Goal: Information Seeking & Learning: Learn about a topic

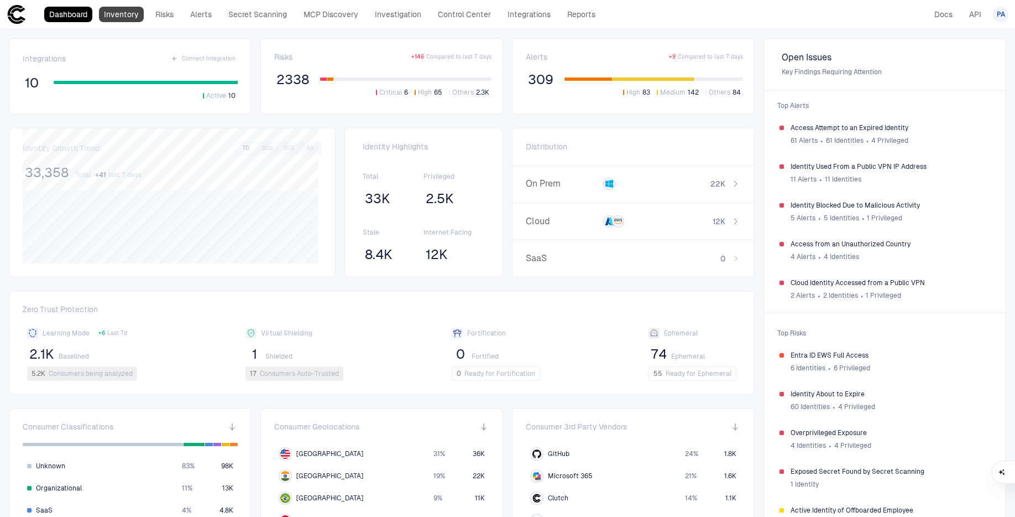
click at [122, 13] on link "Inventory" at bounding box center [121, 14] width 45 height 15
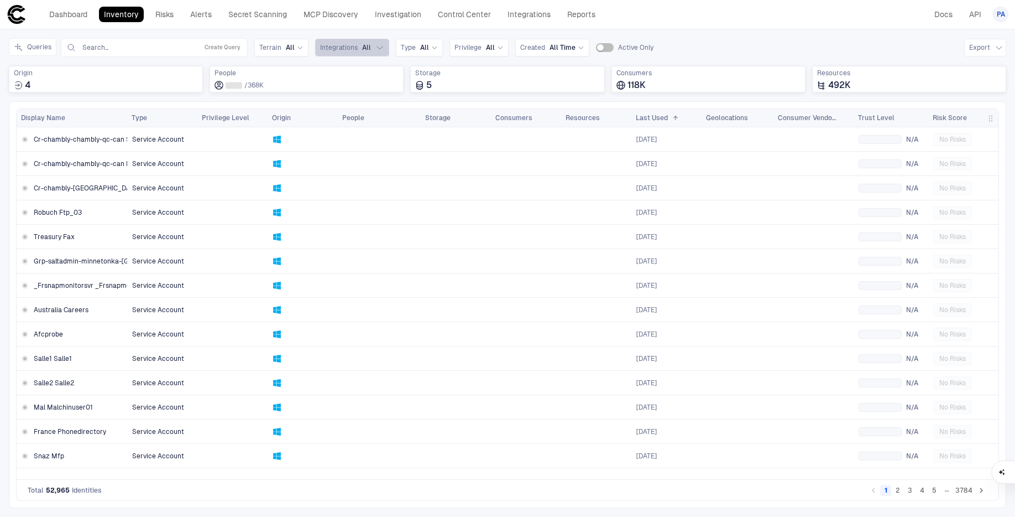
click at [362, 49] on span "All" at bounding box center [366, 47] width 9 height 9
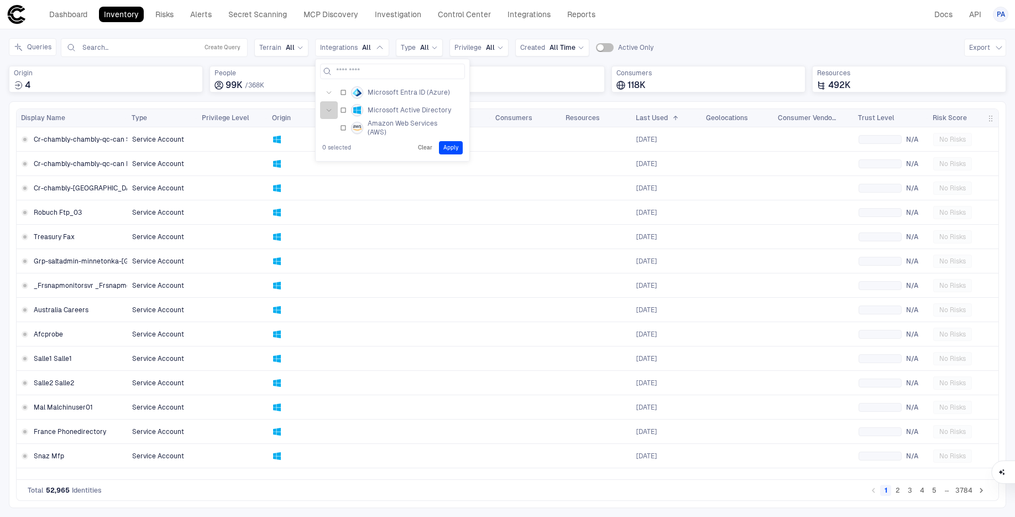
click at [330, 113] on button "button" at bounding box center [329, 110] width 18 height 18
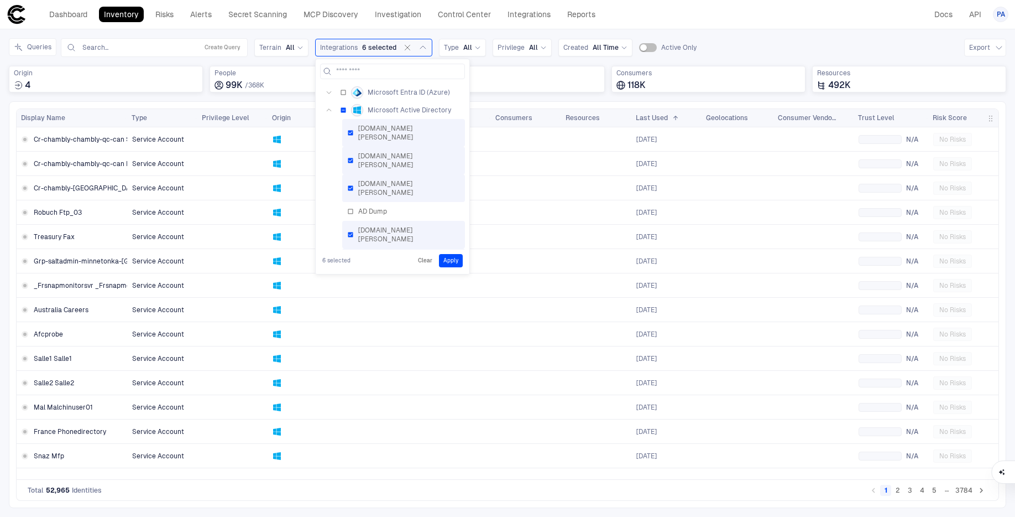
click at [446, 264] on button "Apply" at bounding box center [451, 260] width 24 height 13
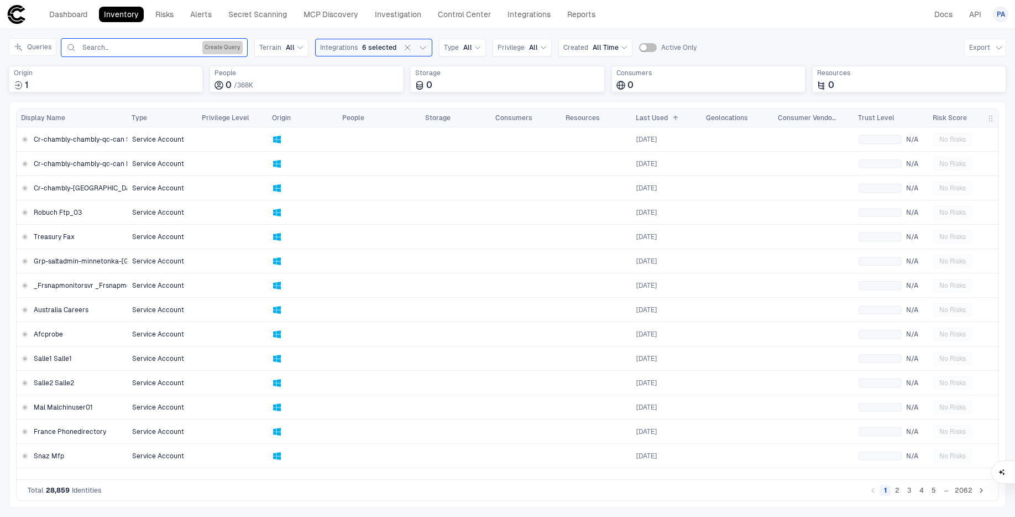
click at [211, 46] on button "Create Query" at bounding box center [222, 47] width 40 height 13
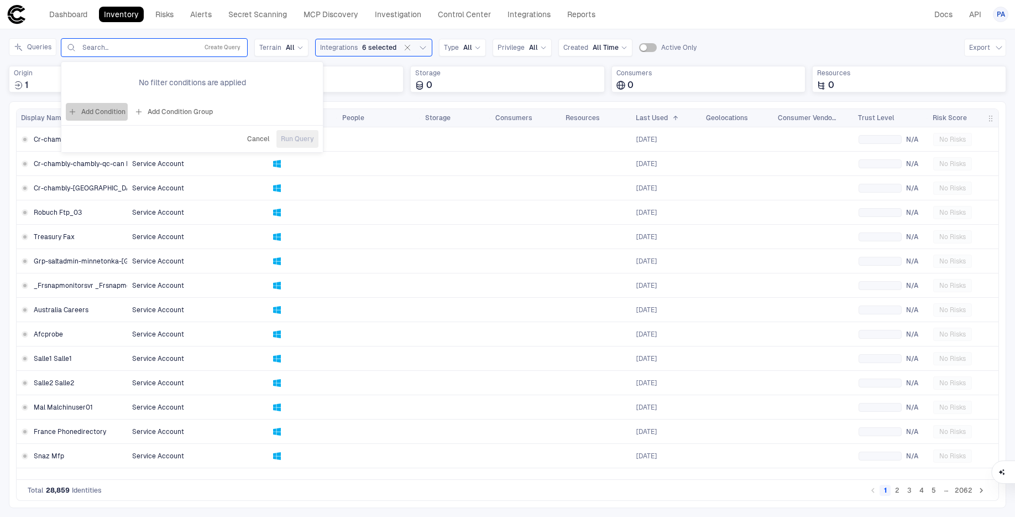
click at [113, 111] on button "Add Condition" at bounding box center [97, 112] width 62 height 18
click at [230, 80] on input "text" at bounding box center [239, 79] width 48 height 17
click at [149, 80] on icon at bounding box center [152, 79] width 7 height 7
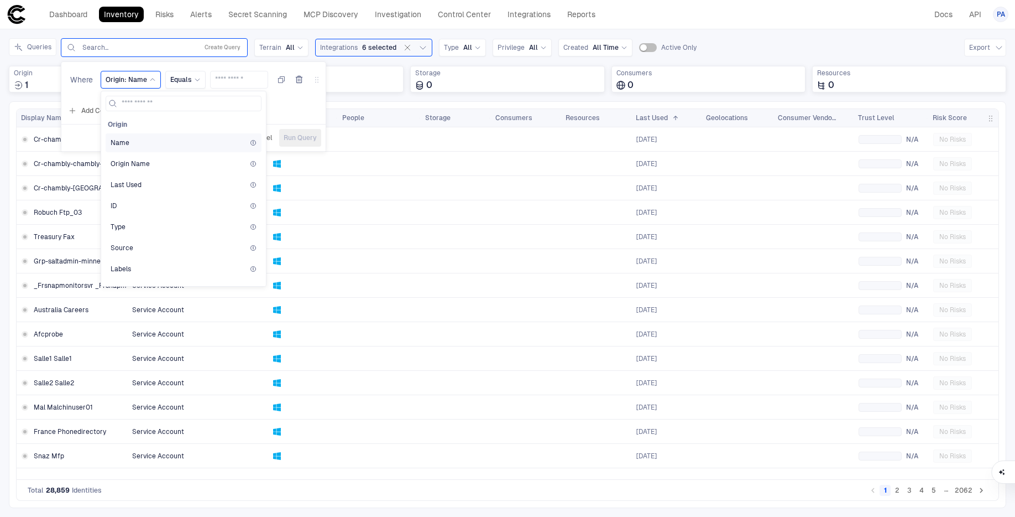
click at [137, 143] on div "Name" at bounding box center [184, 142] width 146 height 9
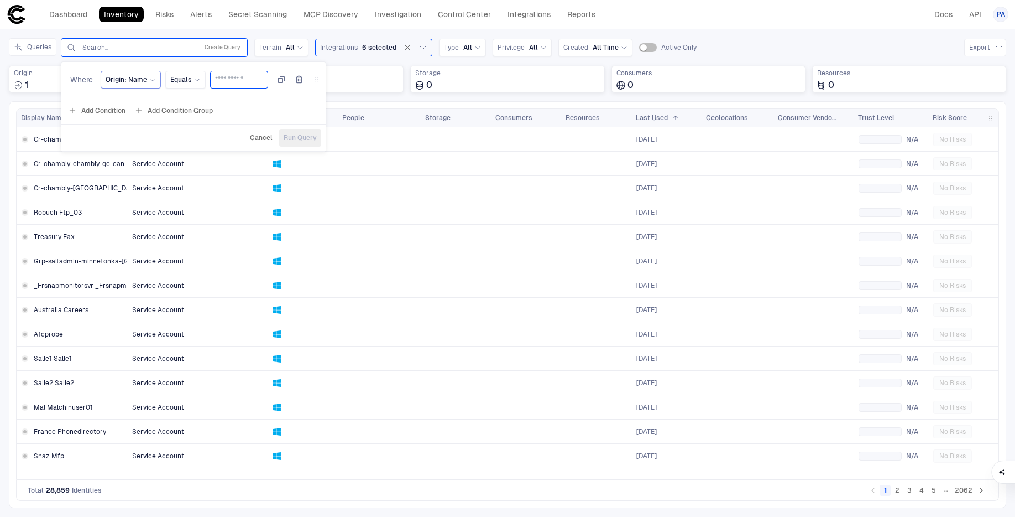
click at [225, 79] on input "text" at bounding box center [239, 79] width 48 height 17
type input "********"
click at [317, 134] on button "Run Query" at bounding box center [300, 138] width 42 height 18
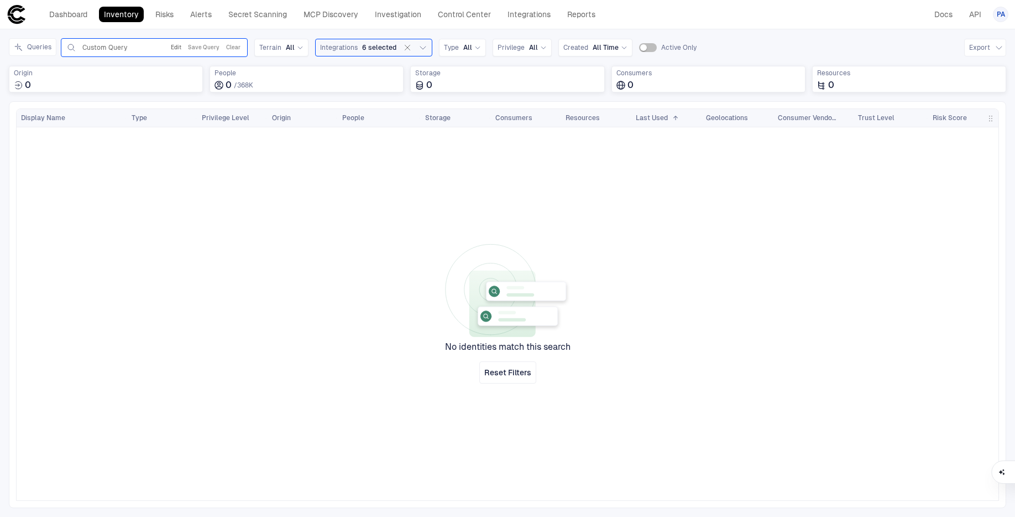
click at [174, 44] on button "Edit" at bounding box center [176, 47] width 15 height 13
click at [157, 76] on div "Origin: Name" at bounding box center [131, 80] width 60 height 18
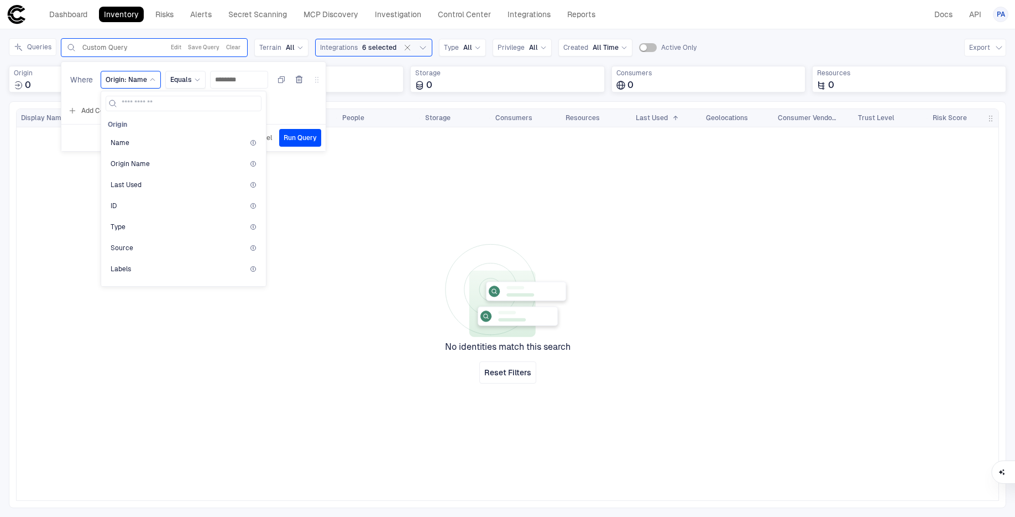
click at [304, 97] on div "Where Origin: Name Origin Name Origin Name Last Used ID Type Source Labels CSP …" at bounding box center [193, 81] width 264 height 31
click at [296, 78] on icon "button" at bounding box center [299, 79] width 9 height 9
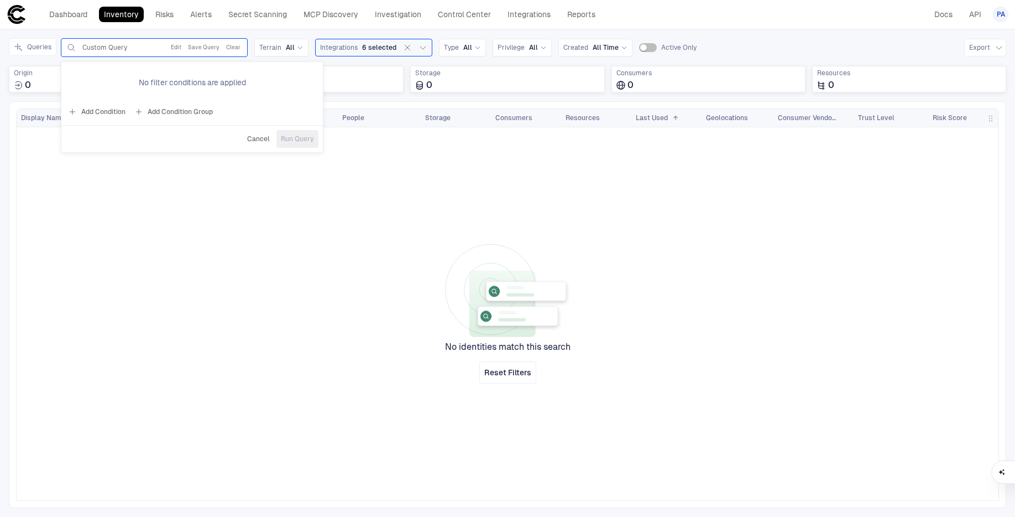
click at [250, 200] on div at bounding box center [563, 313] width 872 height 373
click at [231, 44] on button "Clear" at bounding box center [233, 47] width 19 height 13
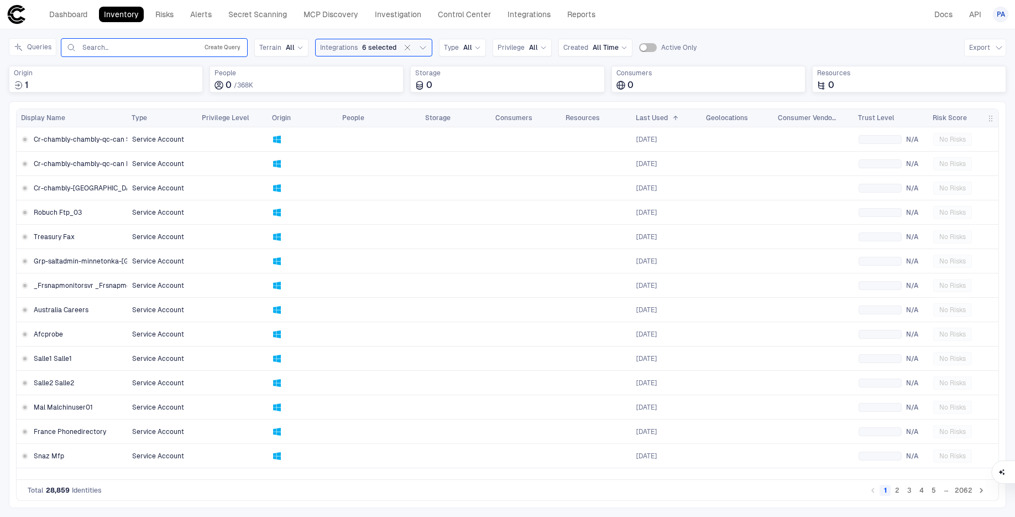
click at [214, 45] on button "Create Query" at bounding box center [222, 47] width 40 height 13
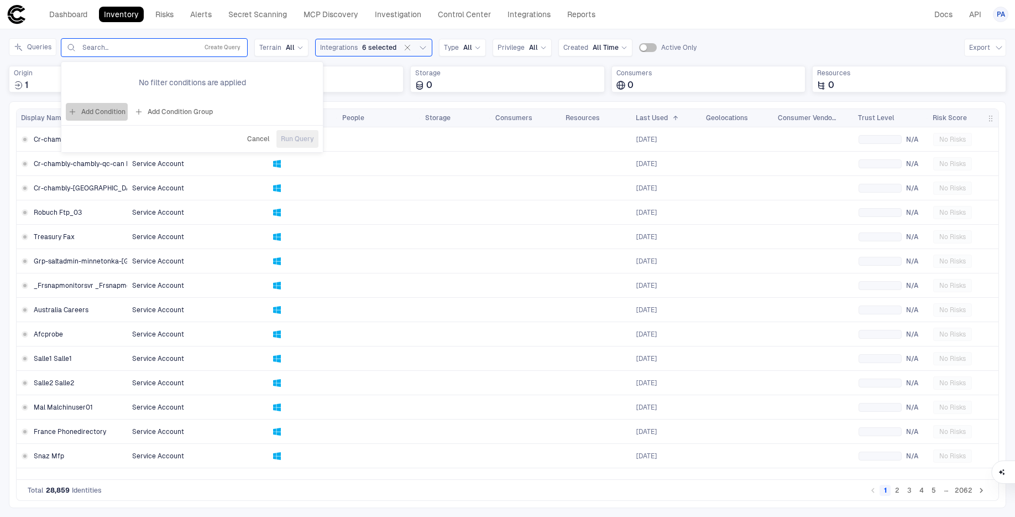
click at [109, 106] on button "Add Condition" at bounding box center [97, 112] width 62 height 18
click at [194, 77] on icon at bounding box center [197, 79] width 7 height 7
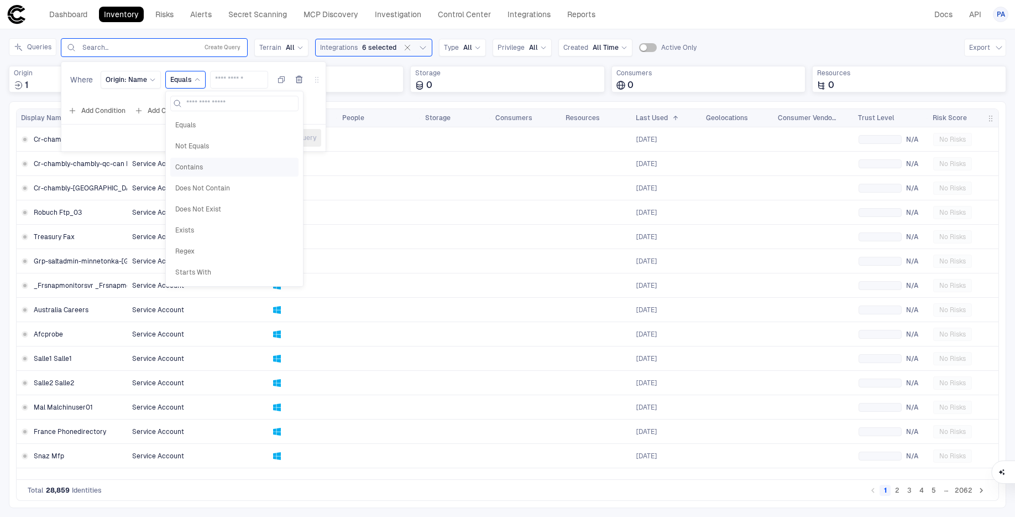
click at [188, 163] on span "Contains" at bounding box center [234, 167] width 118 height 9
click at [228, 75] on input "text" at bounding box center [246, 79] width 48 height 17
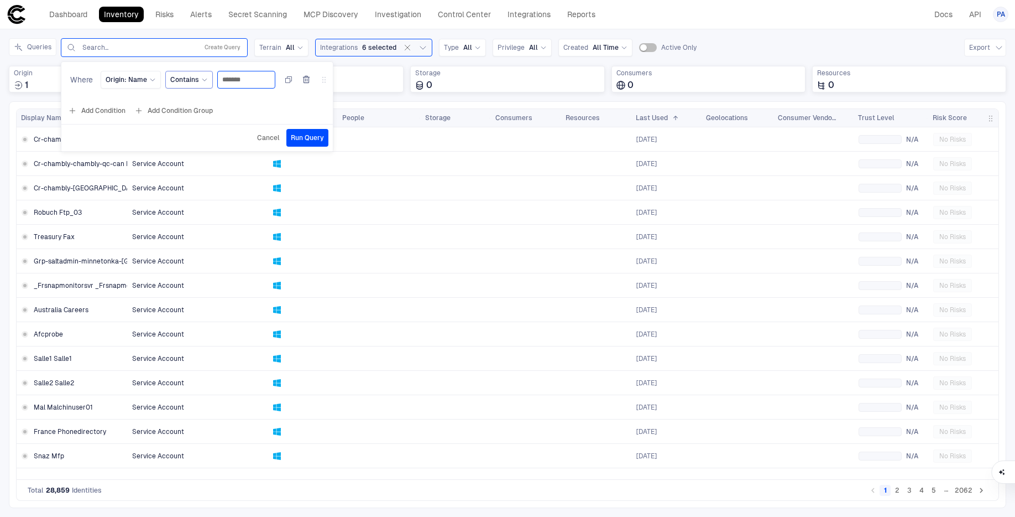
type input "*******"
click at [316, 134] on span "Run Query" at bounding box center [307, 137] width 33 height 9
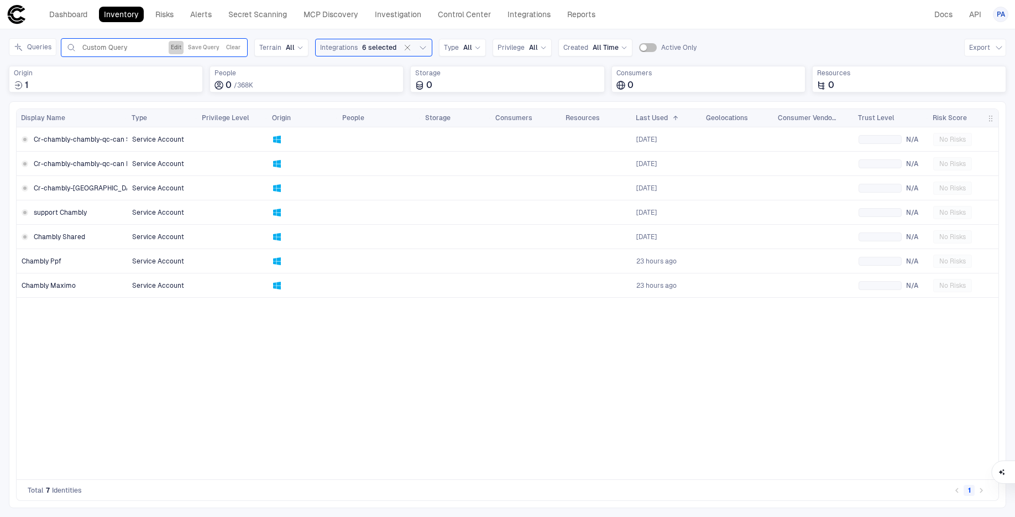
click at [180, 49] on button "Edit" at bounding box center [176, 47] width 15 height 13
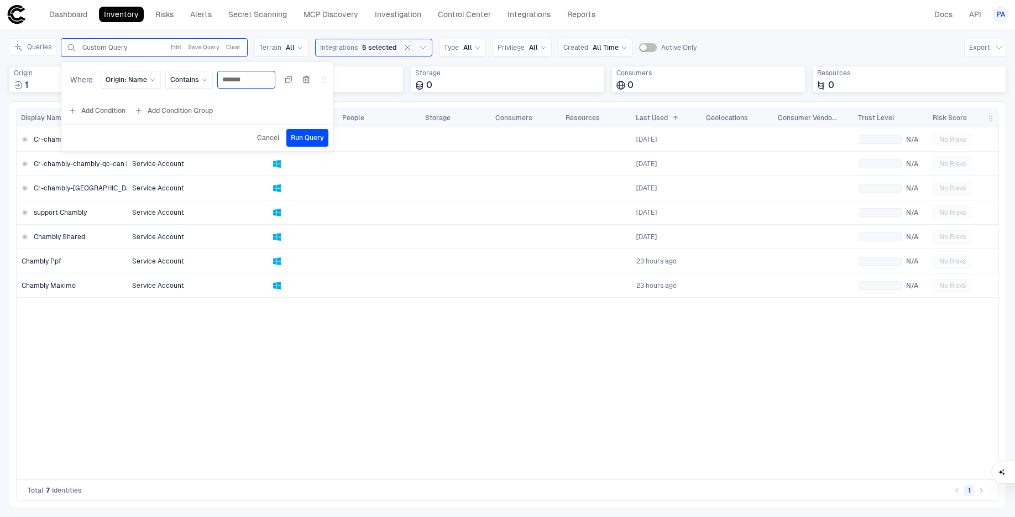
click at [238, 77] on input "*******" at bounding box center [246, 79] width 48 height 17
type input "*******"
click at [312, 130] on button "Run Query" at bounding box center [307, 138] width 42 height 18
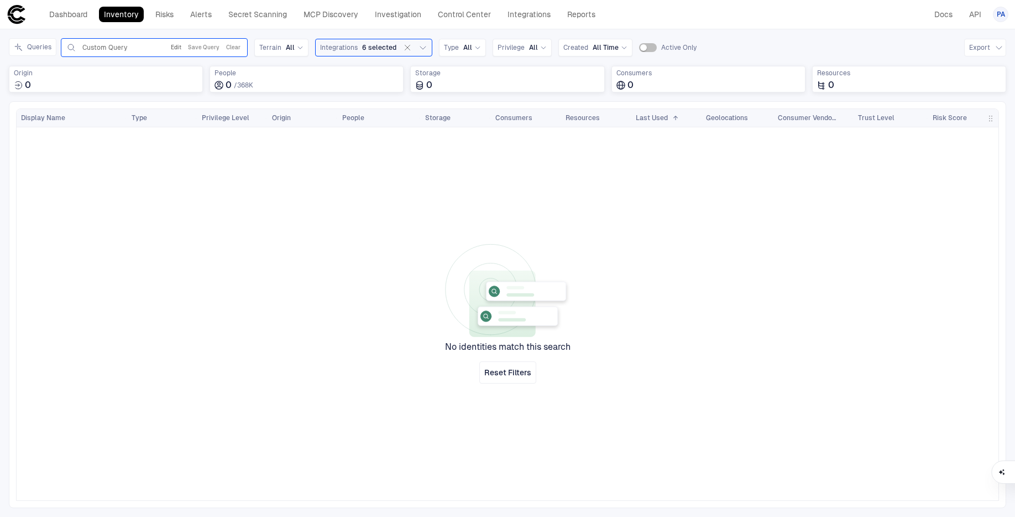
click at [176, 48] on button "Edit" at bounding box center [176, 47] width 15 height 13
click at [305, 84] on icon "button" at bounding box center [306, 79] width 9 height 9
click at [261, 137] on span "Cancel" at bounding box center [258, 138] width 23 height 9
click at [236, 41] on button "Clear" at bounding box center [233, 47] width 19 height 13
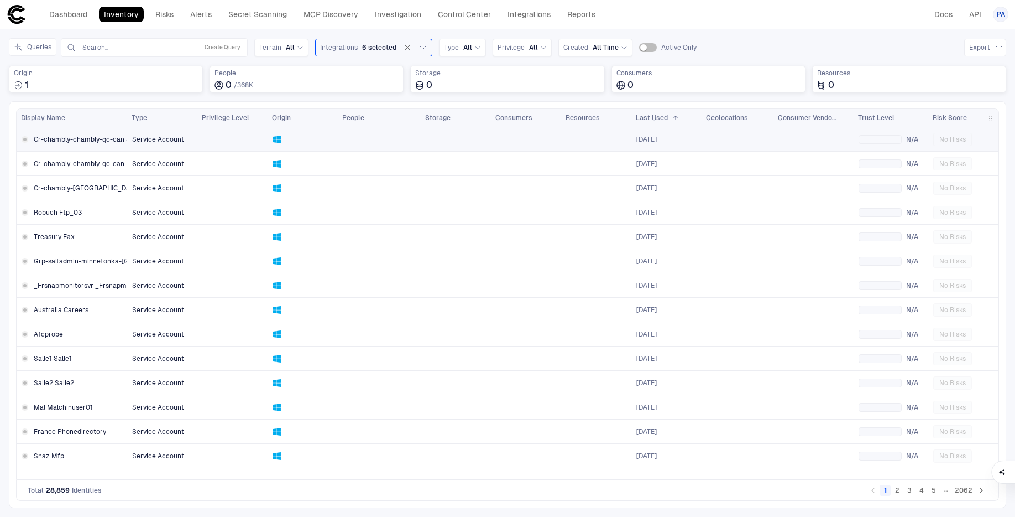
click at [111, 140] on span "Cr-chambly-chambly-qc-can SmallConfRoom" at bounding box center [105, 139] width 143 height 9
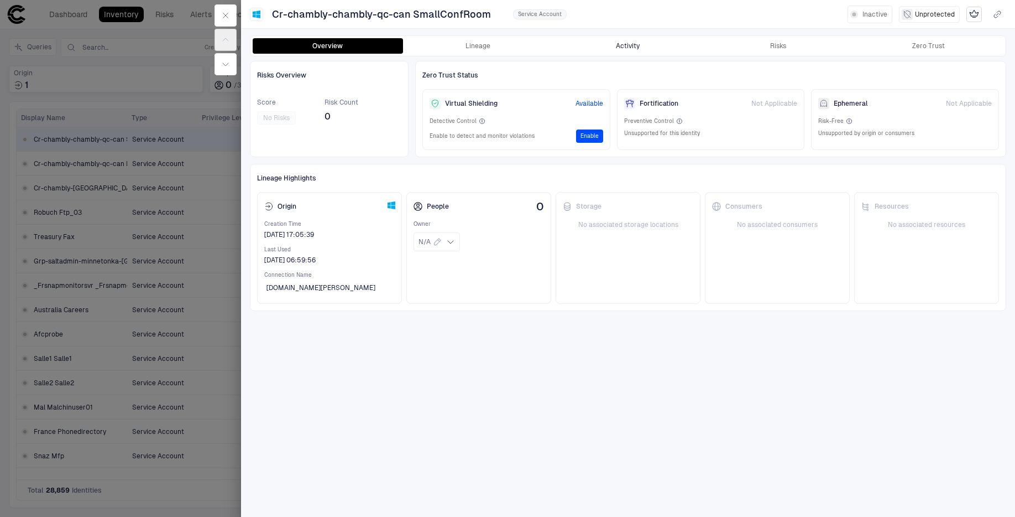
click at [616, 45] on button "Activity" at bounding box center [628, 45] width 150 height 15
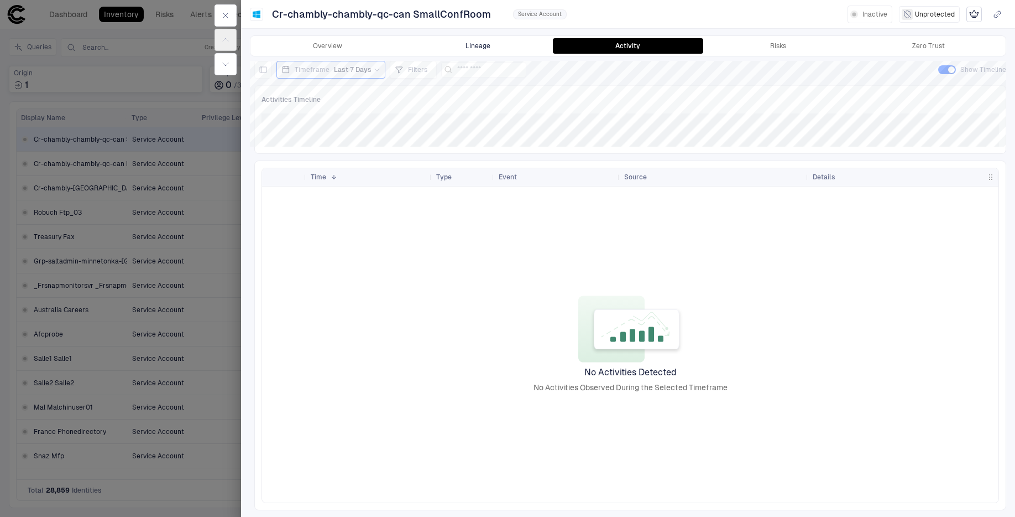
click at [486, 40] on button "Lineage" at bounding box center [478, 45] width 150 height 15
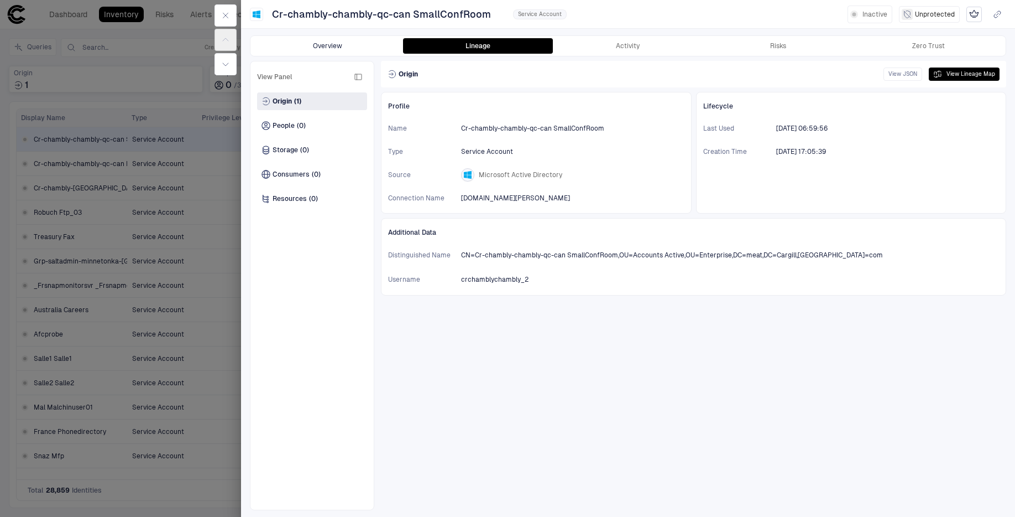
click at [315, 39] on button "Overview" at bounding box center [328, 45] width 150 height 15
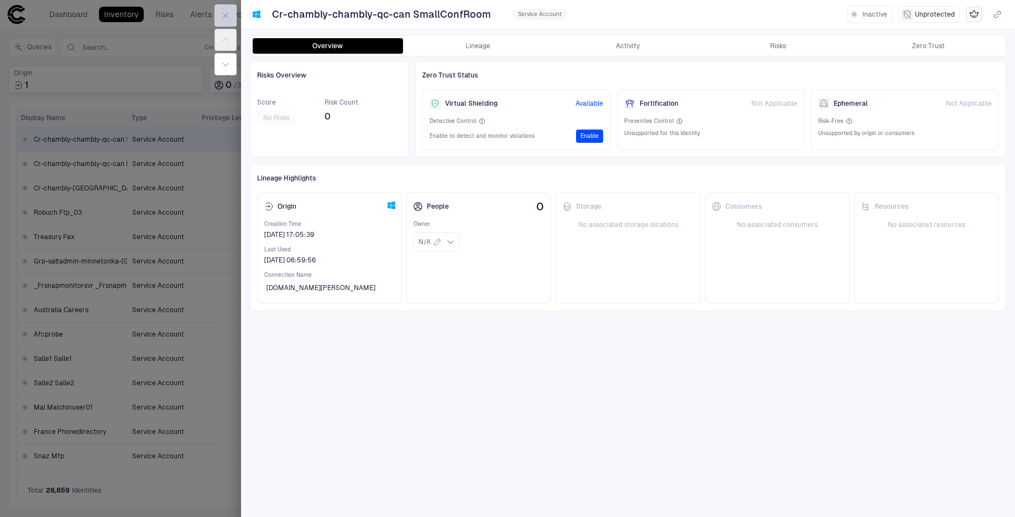
click at [233, 17] on button "button" at bounding box center [226, 15] width 22 height 22
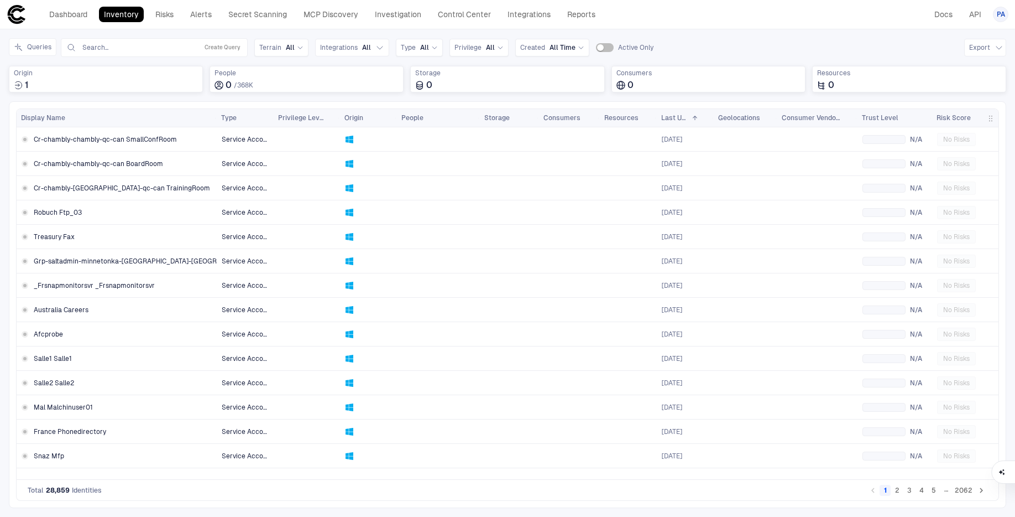
drag, startPoint x: 127, startPoint y: 119, endPoint x: 220, endPoint y: 121, distance: 92.9
click at [218, 121] on div at bounding box center [216, 118] width 4 height 18
click at [983, 491] on icon "Go to next page" at bounding box center [982, 490] width 10 height 10
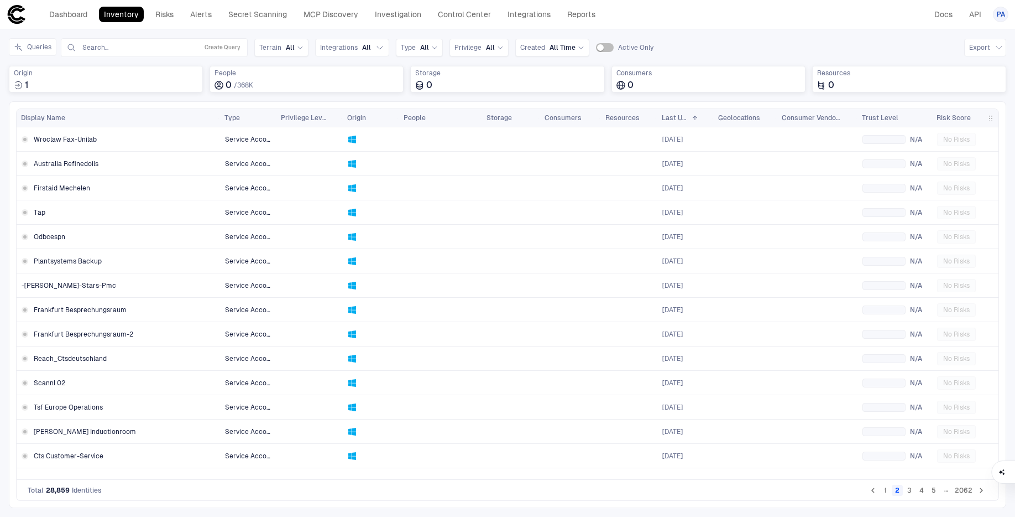
click at [983, 491] on icon "Go to next page" at bounding box center [982, 490] width 10 height 10
